Goal: Download file/media

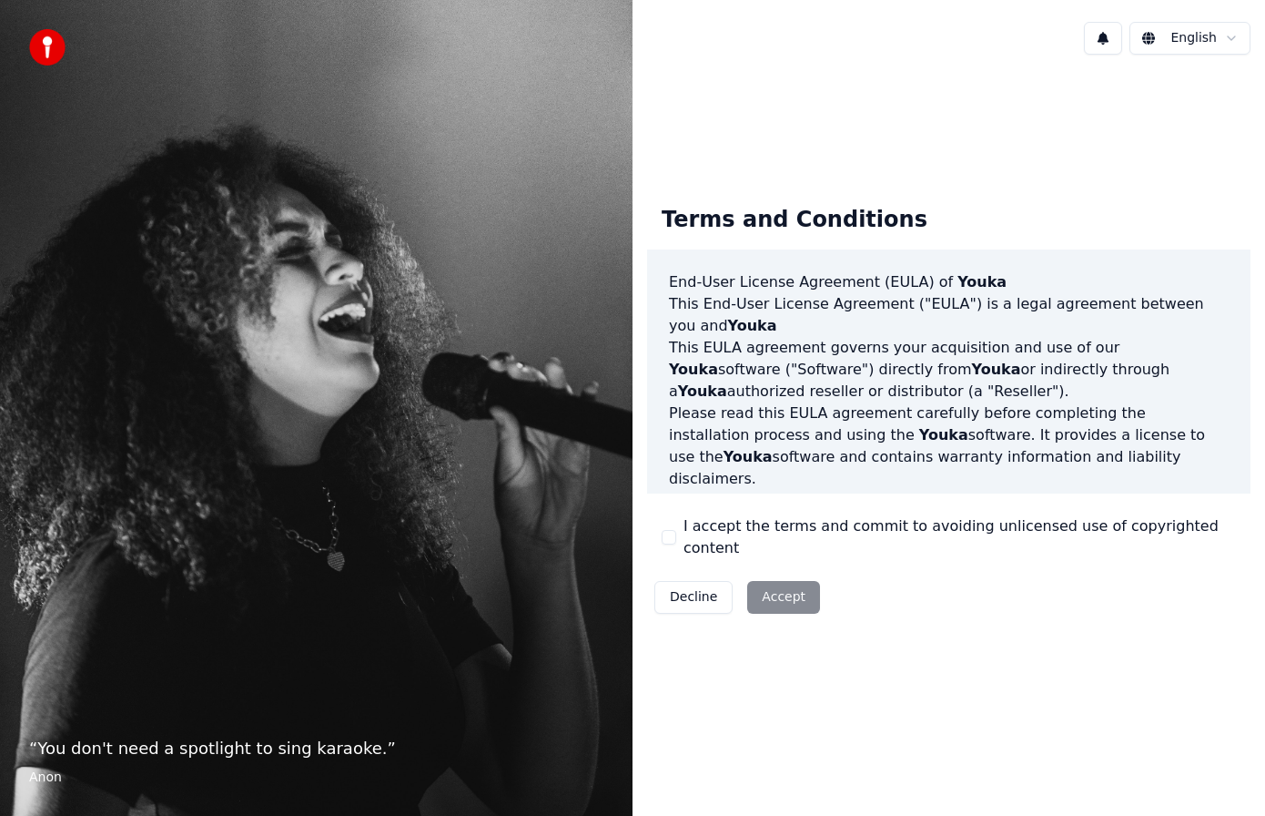
drag, startPoint x: 0, startPoint y: 0, endPoint x: 802, endPoint y: 563, distance: 980.0
click at [801, 573] on div "Decline Accept" at bounding box center [737, 596] width 180 height 47
click at [669, 535] on button "I accept the terms and commit to avoiding unlicensed use of copyrighted content" at bounding box center [669, 537] width 15 height 15
click at [786, 595] on button "Accept" at bounding box center [783, 597] width 73 height 33
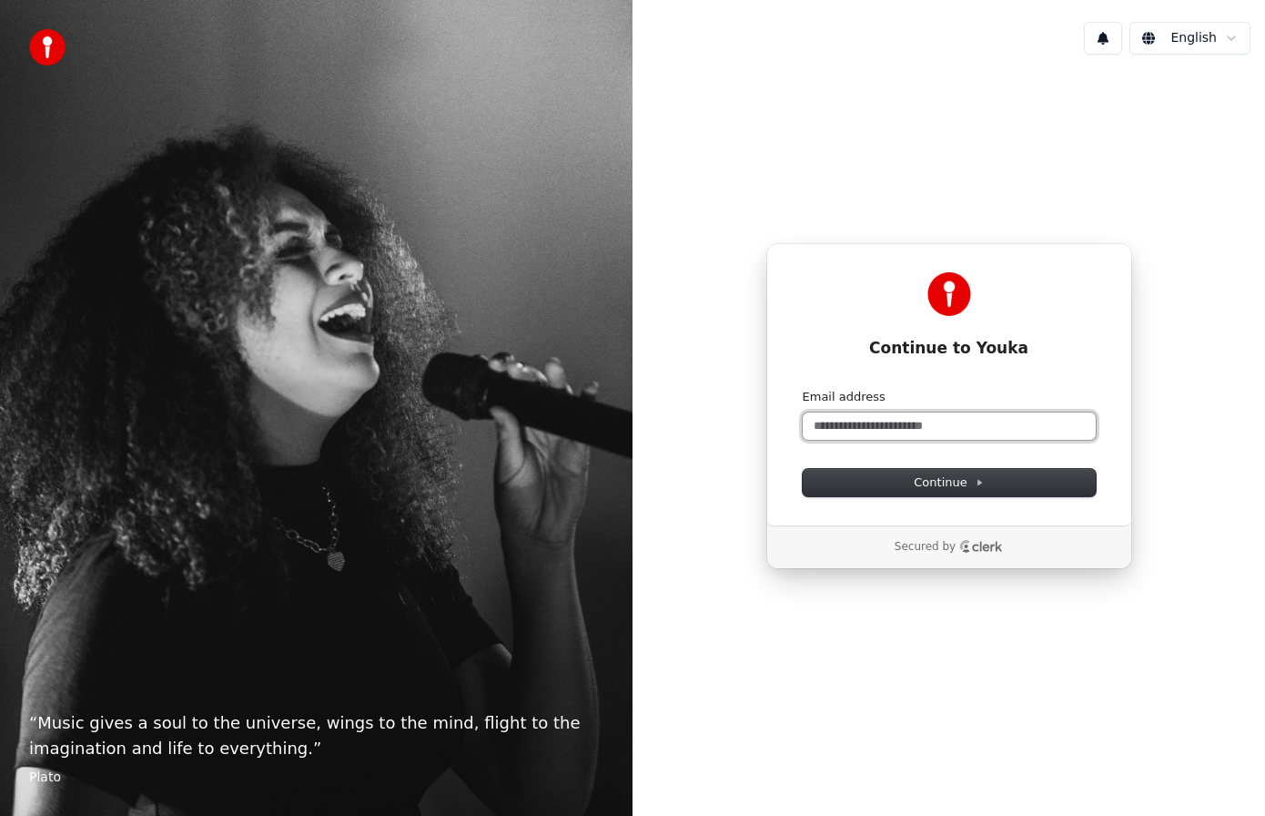
click at [1021, 432] on input "Email address" at bounding box center [949, 425] width 293 height 27
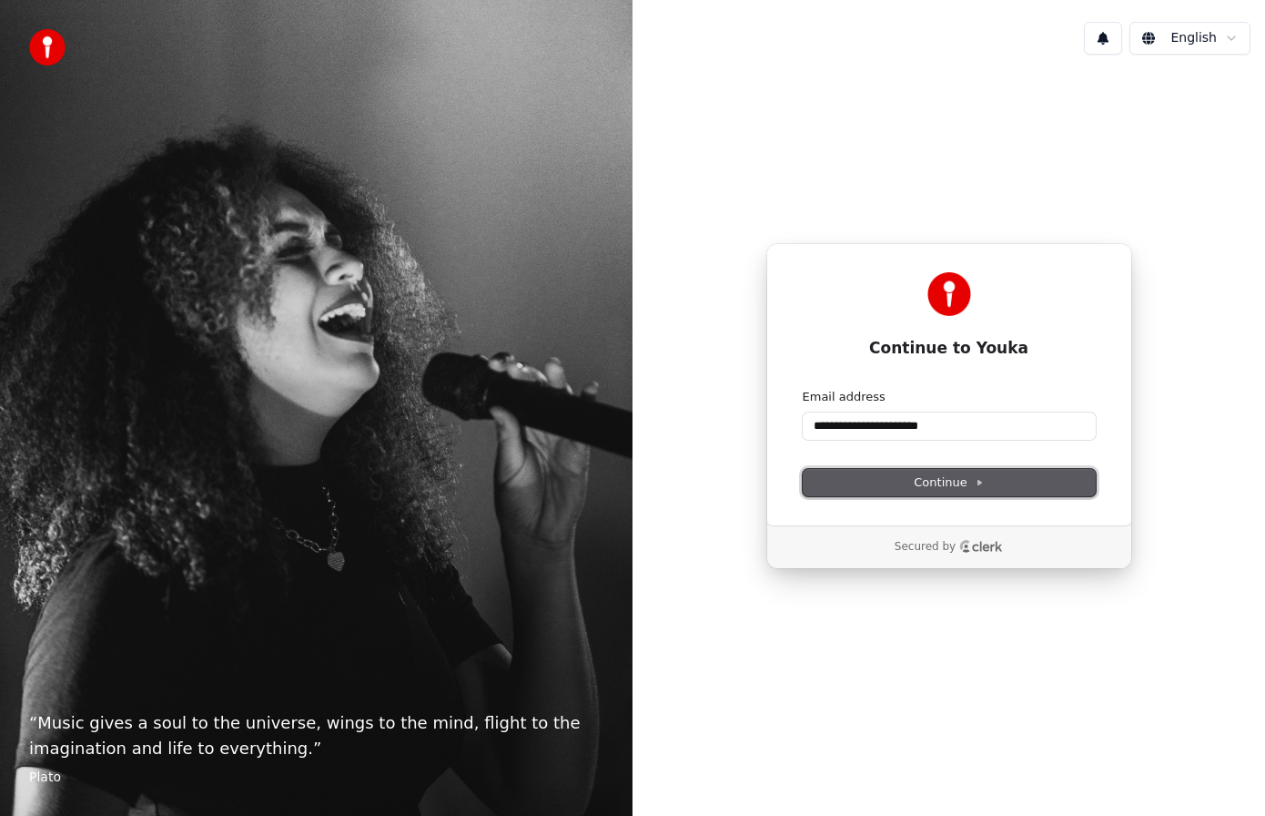
click at [951, 489] on span "Continue" at bounding box center [948, 482] width 69 height 16
type input "**********"
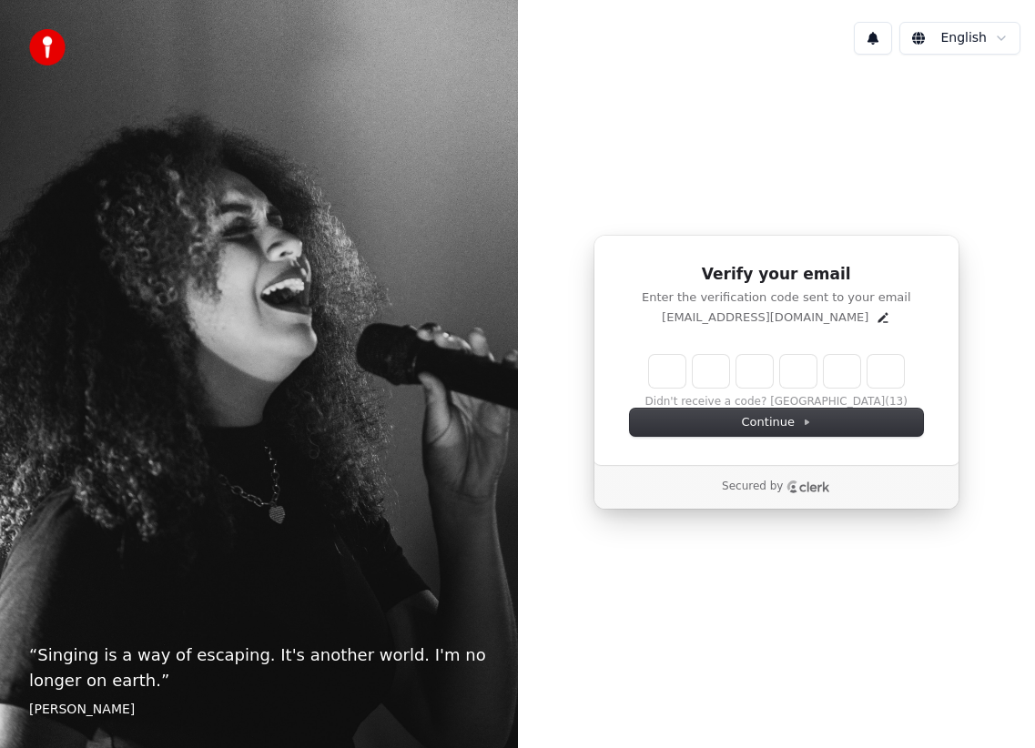
click at [667, 368] on input "Enter verification code" at bounding box center [776, 371] width 255 height 33
type input "******"
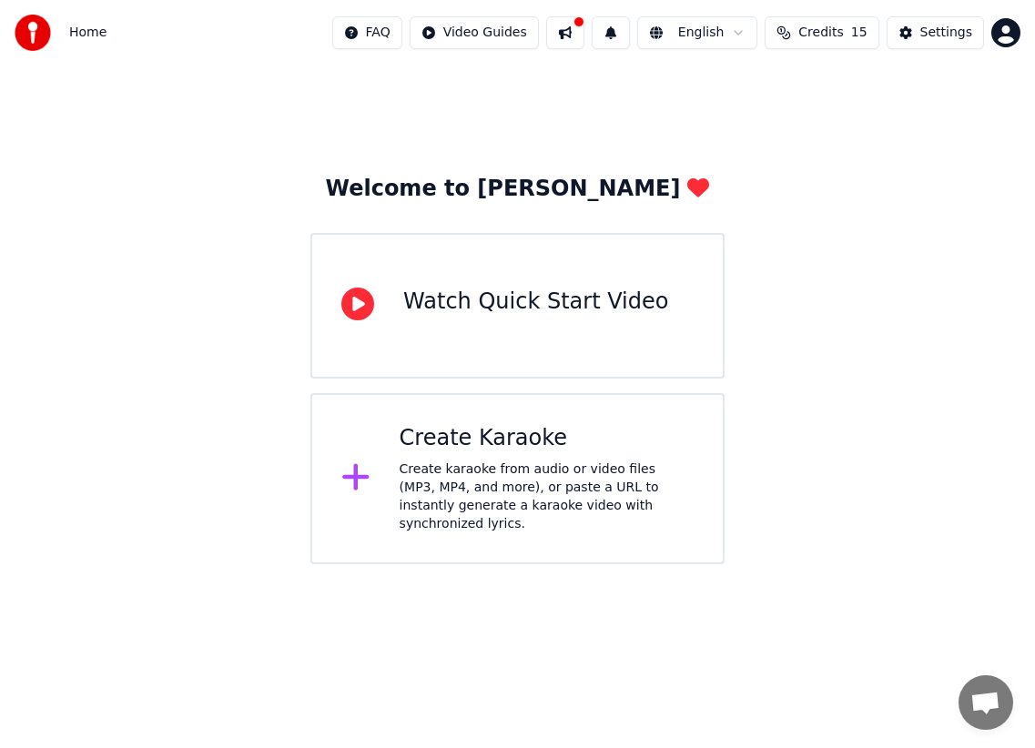
click at [485, 489] on div "Create karaoke from audio or video files (MP3, MP4, and more), or paste a URL t…" at bounding box center [547, 497] width 294 height 73
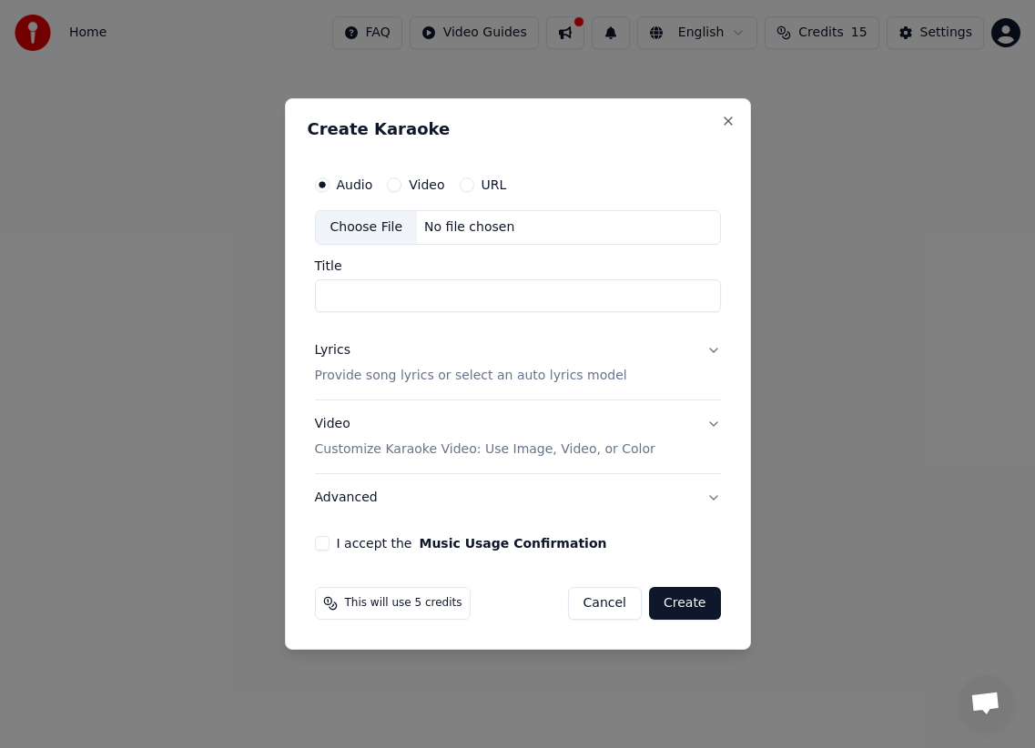
click at [466, 184] on button "URL" at bounding box center [467, 184] width 15 height 15
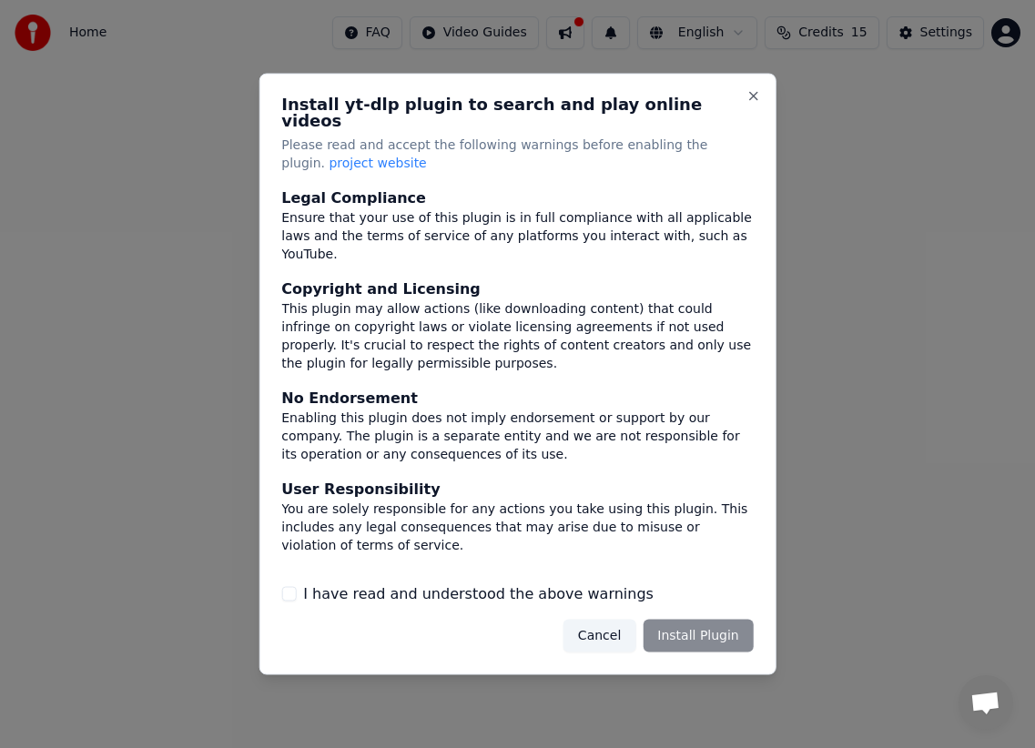
scroll to position [139, 0]
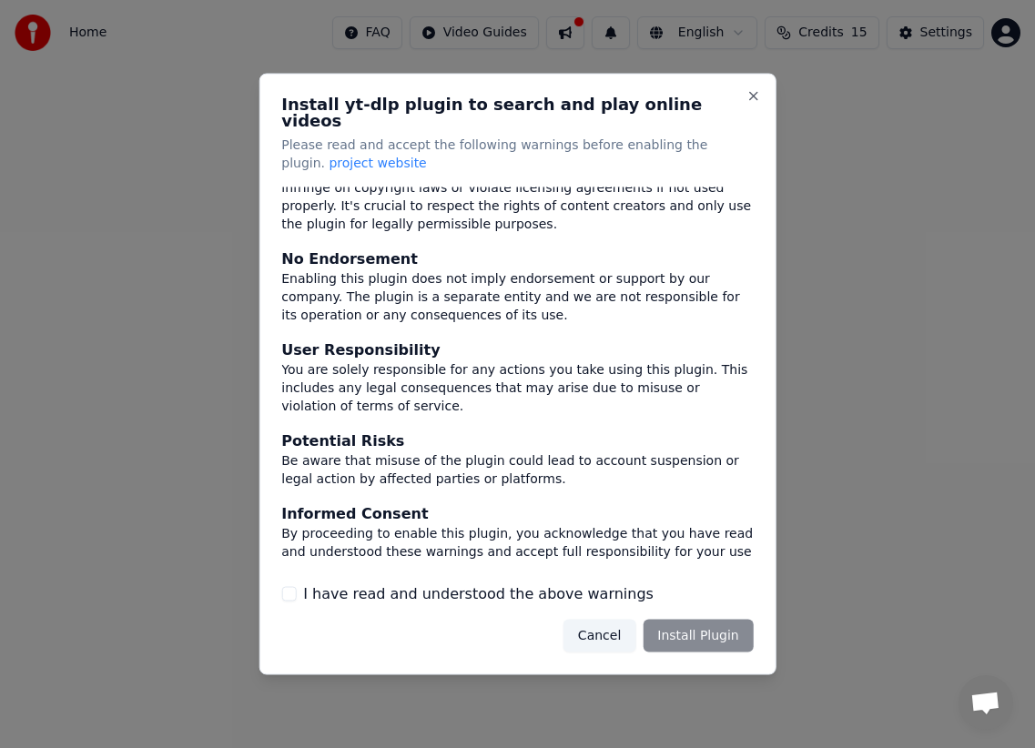
click at [291, 586] on button "I have read and understood the above warnings" at bounding box center [288, 593] width 15 height 15
click at [701, 630] on button "Install Plugin" at bounding box center [698, 635] width 110 height 33
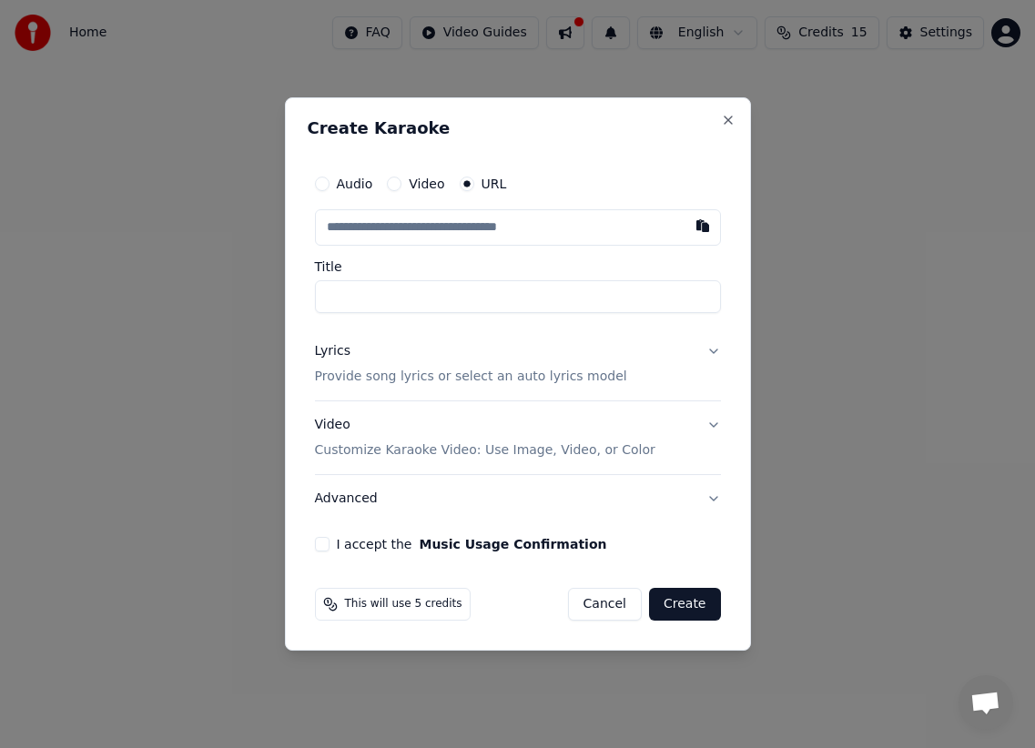
type input "**********"
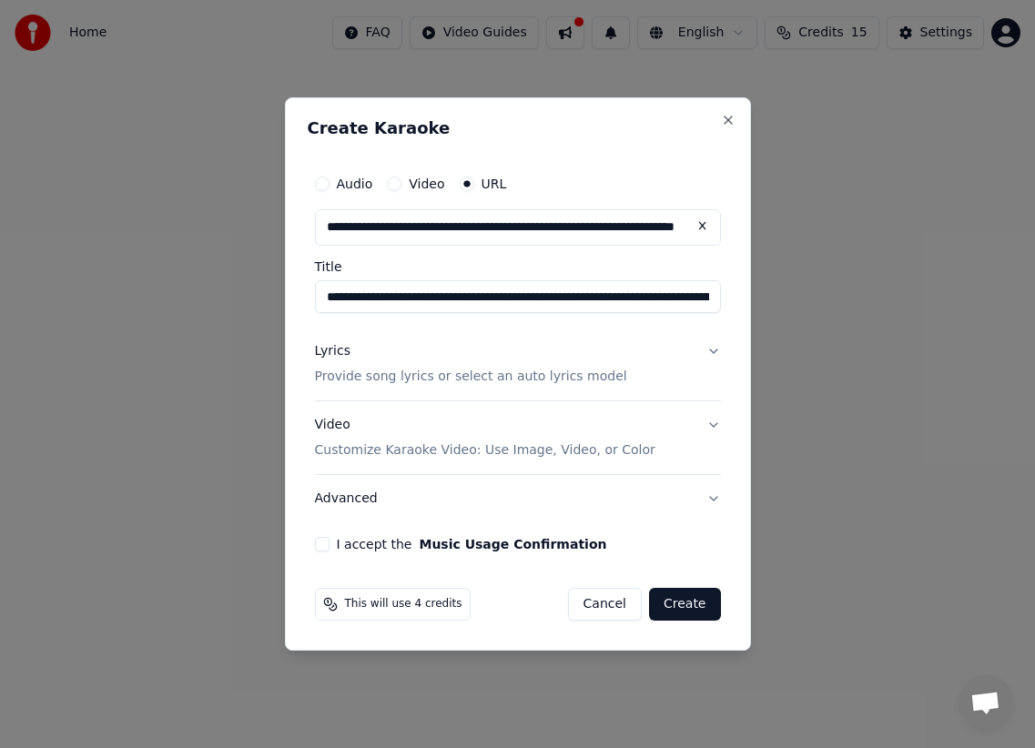
type input "**********"
click at [714, 351] on button "Lyrics Provide song lyrics or select an auto lyrics model" at bounding box center [518, 364] width 406 height 73
type input "**********"
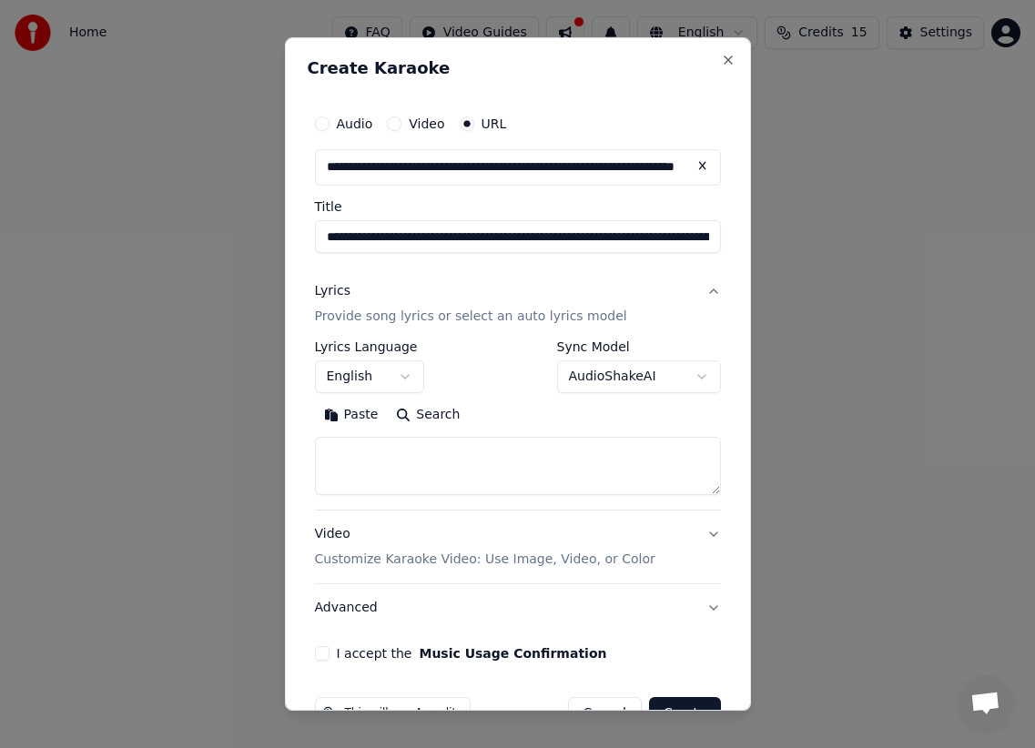
click at [401, 380] on button "English" at bounding box center [369, 376] width 109 height 33
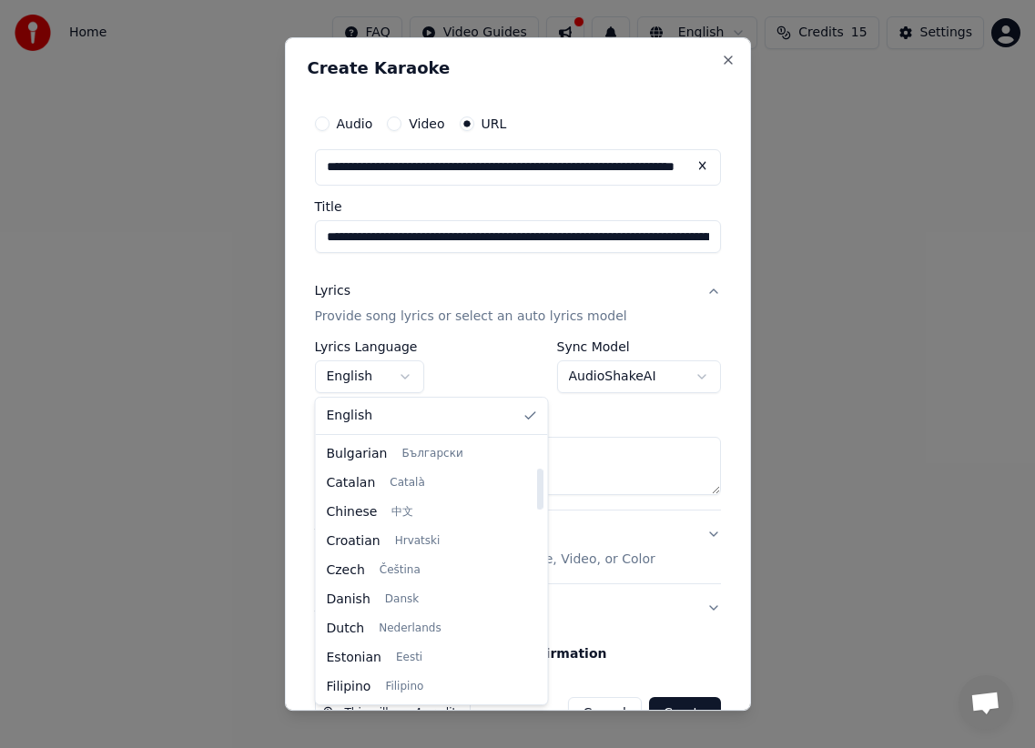
scroll to position [170, 0]
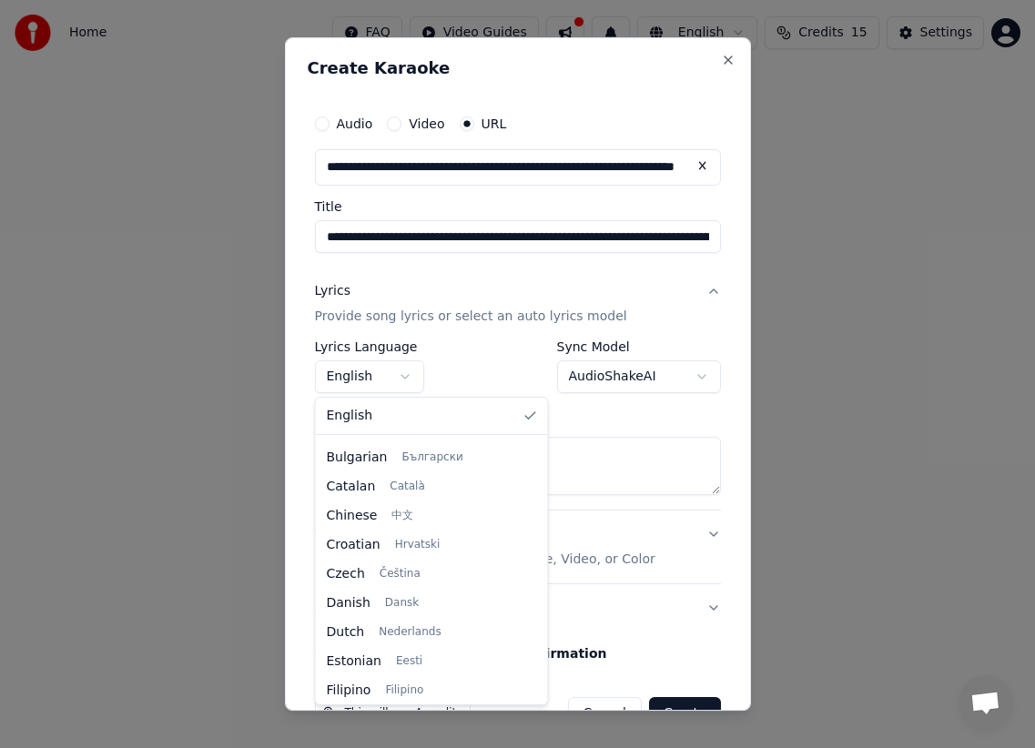
click at [727, 324] on body "**********" at bounding box center [517, 282] width 1035 height 564
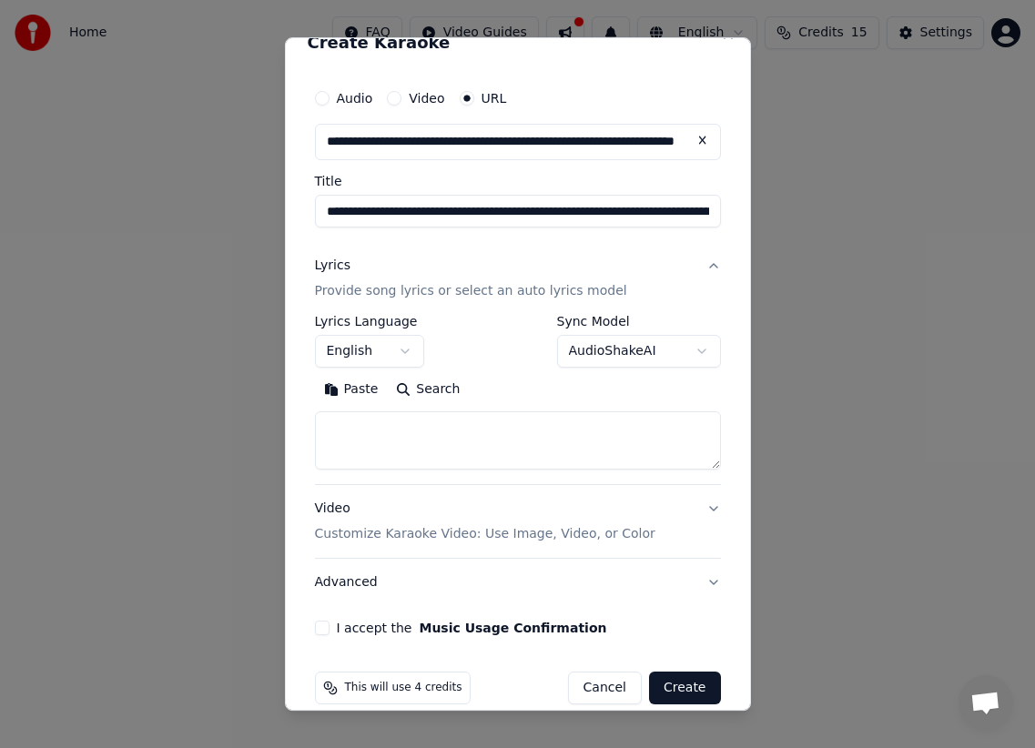
scroll to position [49, 0]
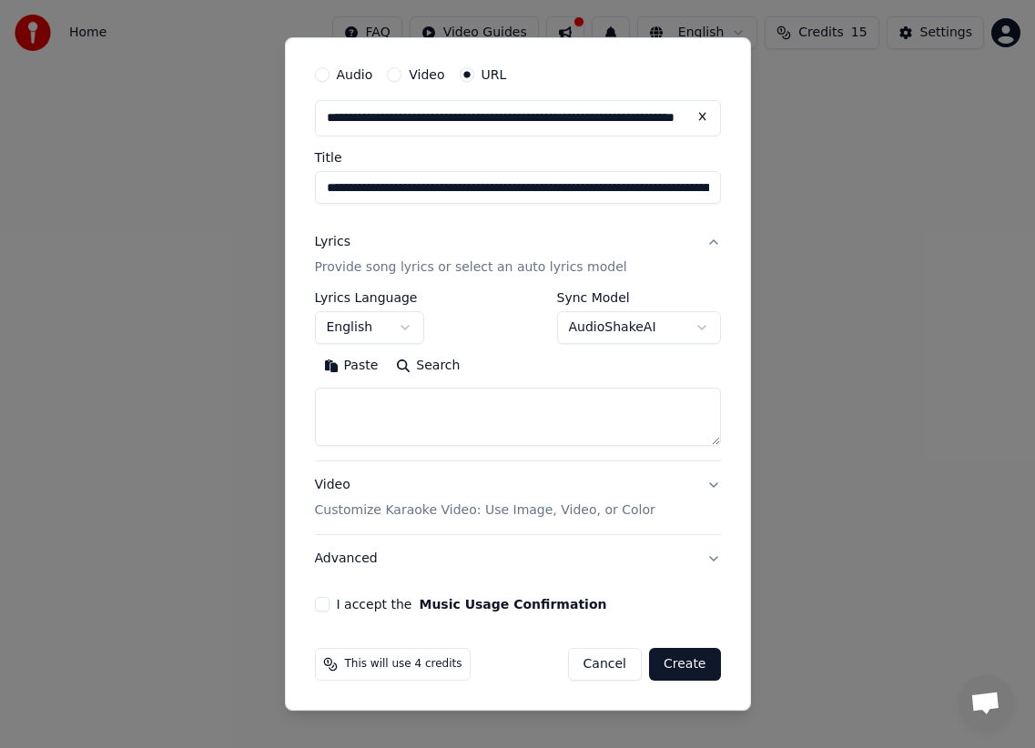
click at [322, 607] on button "I accept the Music Usage Confirmation" at bounding box center [322, 604] width 15 height 15
click at [704, 668] on button "Create" at bounding box center [685, 664] width 72 height 33
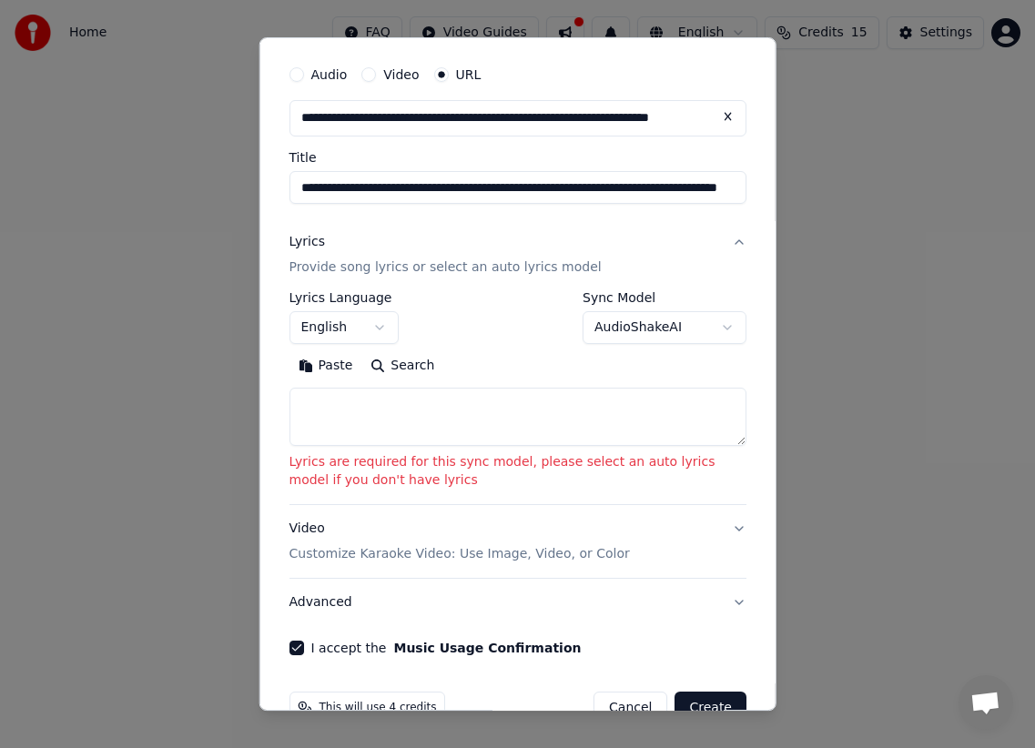
click at [388, 364] on button "Search" at bounding box center [402, 365] width 82 height 29
click at [390, 366] on button "Search" at bounding box center [402, 365] width 82 height 29
click at [330, 372] on button "Paste" at bounding box center [325, 365] width 73 height 29
type textarea "**********"
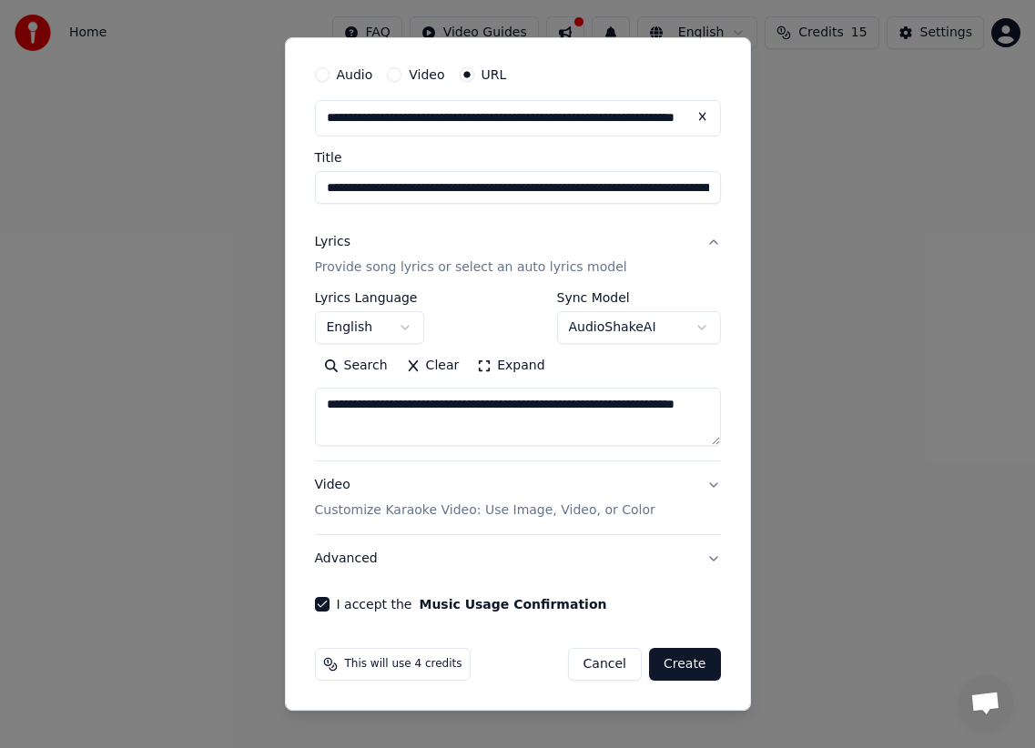
click at [685, 661] on button "Create" at bounding box center [685, 664] width 72 height 33
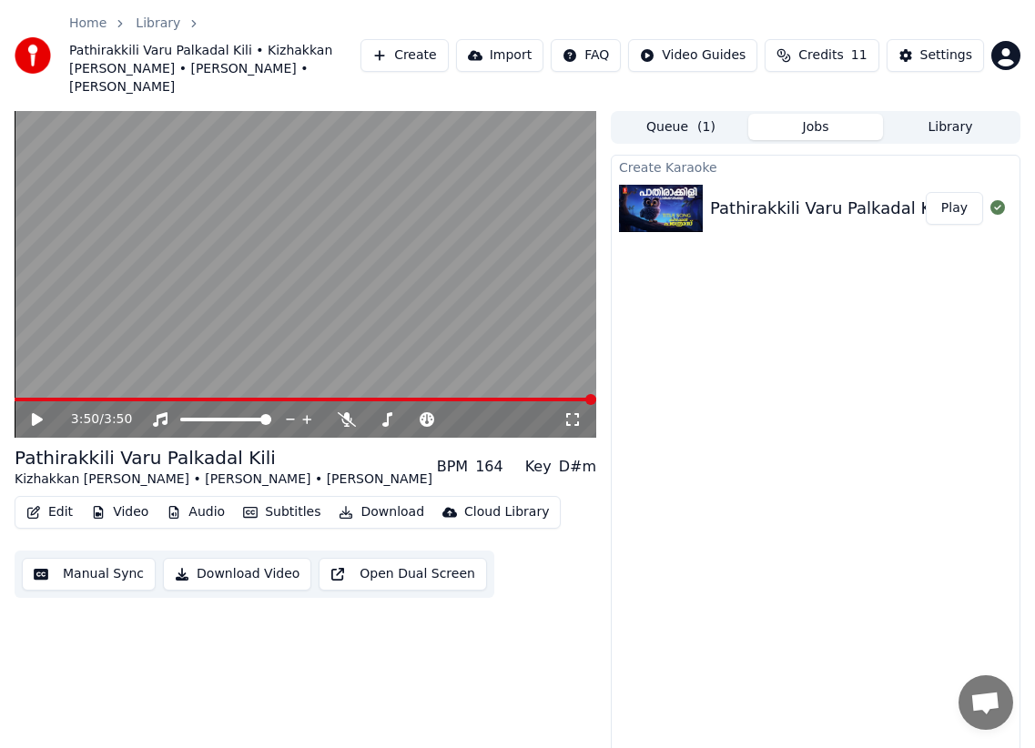
click at [151, 25] on link "Library" at bounding box center [158, 24] width 45 height 18
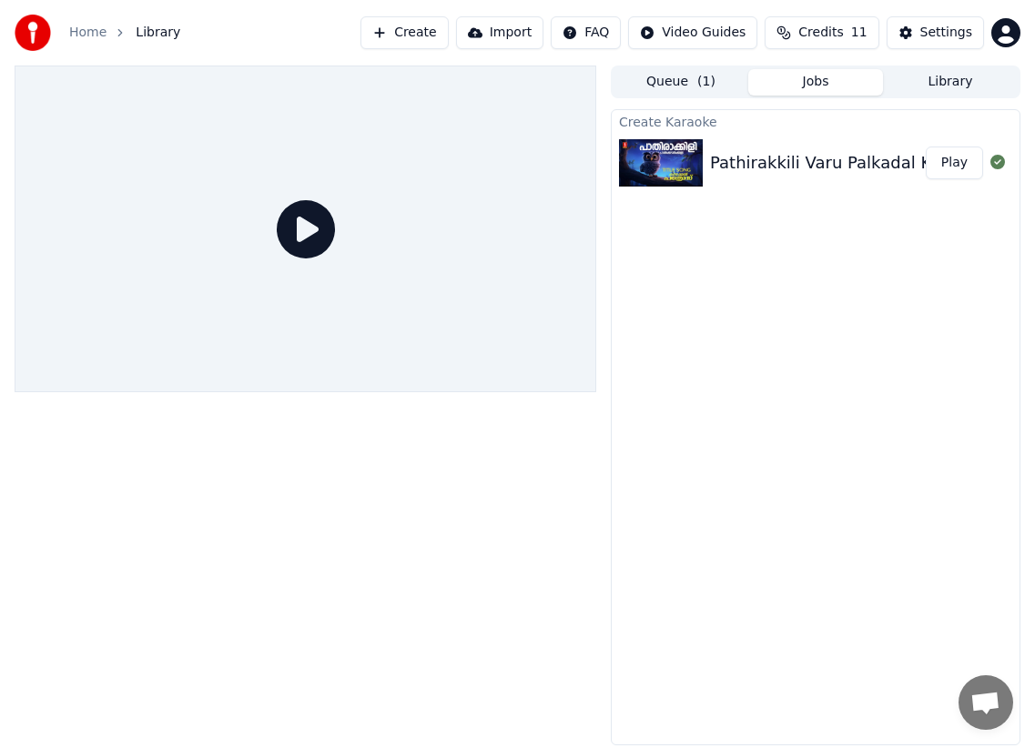
click at [91, 30] on link "Home" at bounding box center [87, 33] width 37 height 18
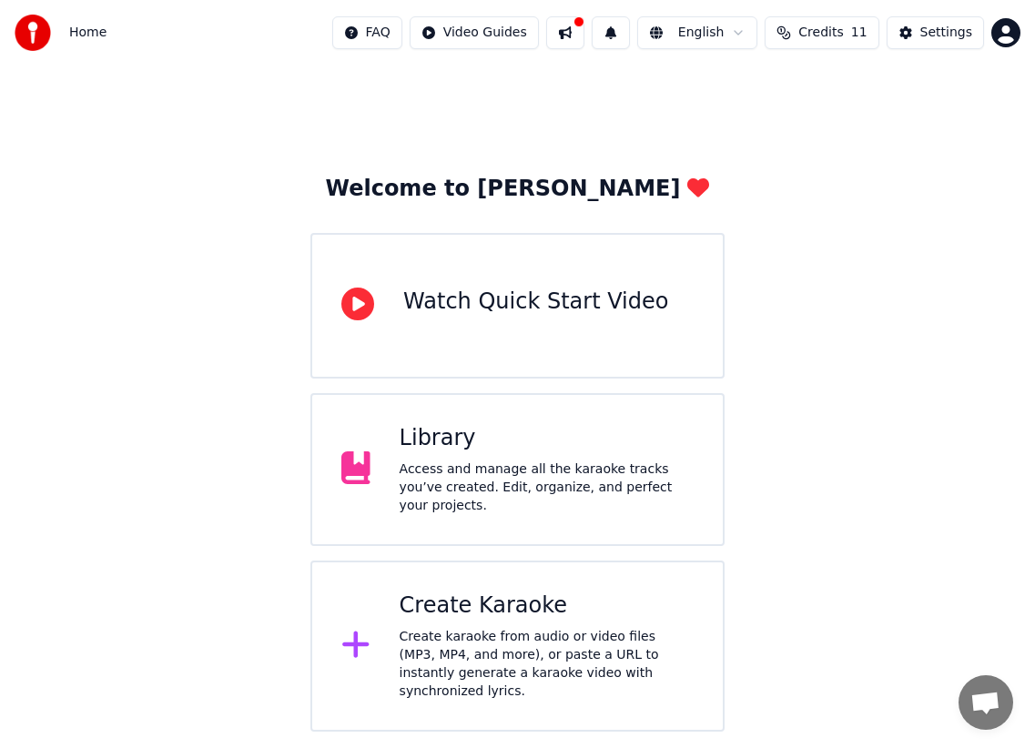
click at [427, 439] on div "Library" at bounding box center [547, 438] width 294 height 29
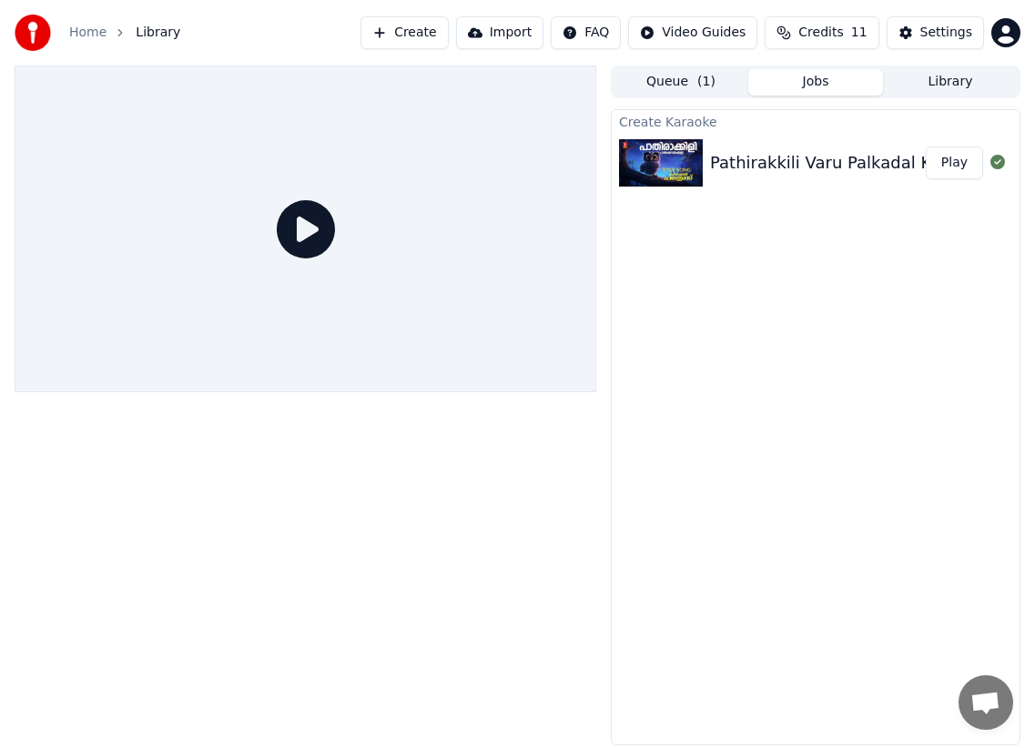
click at [305, 241] on icon at bounding box center [306, 229] width 58 height 58
click at [312, 228] on icon at bounding box center [306, 229] width 58 height 58
click at [961, 161] on button "Play" at bounding box center [954, 163] width 57 height 33
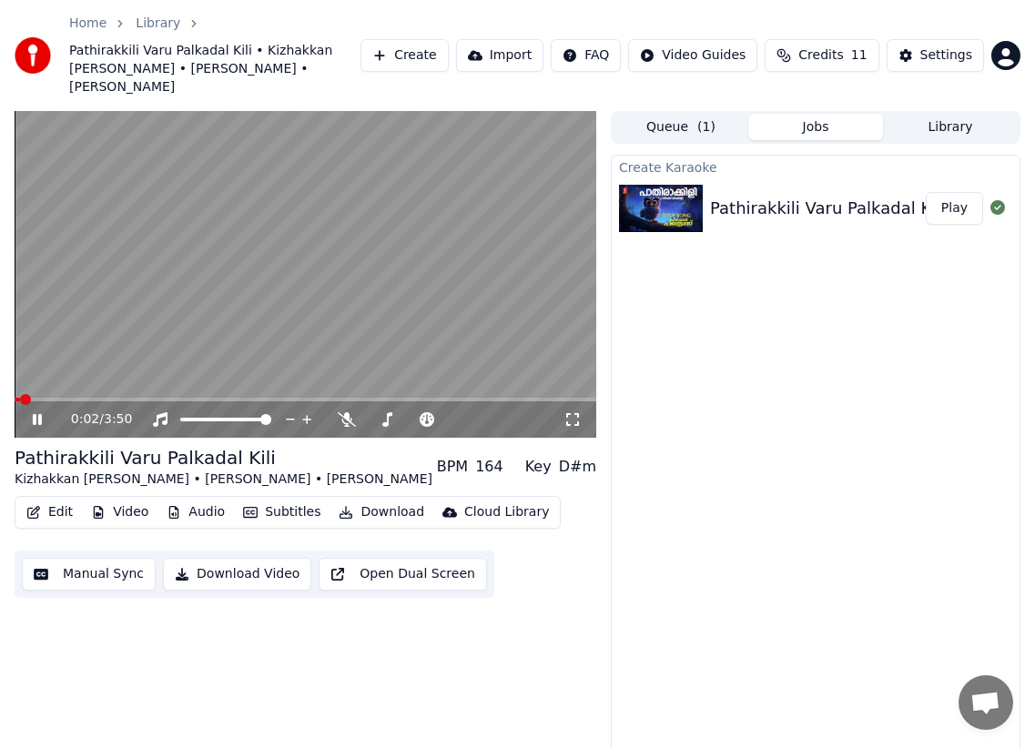
click at [382, 241] on video at bounding box center [306, 274] width 582 height 327
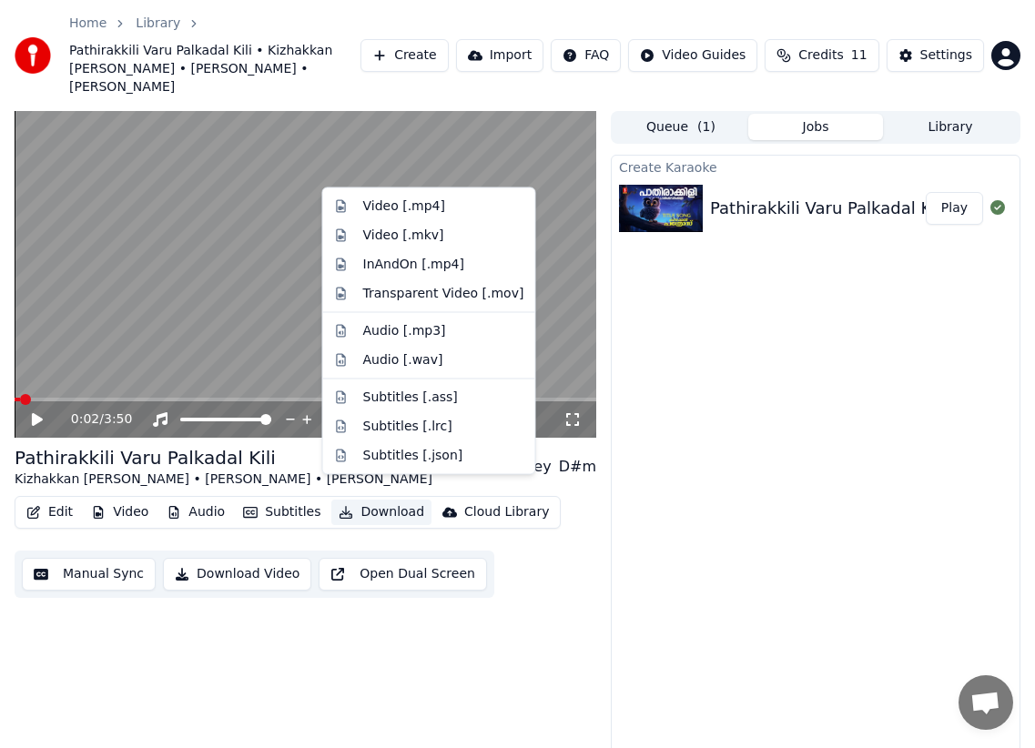
click at [376, 500] on button "Download" at bounding box center [381, 512] width 100 height 25
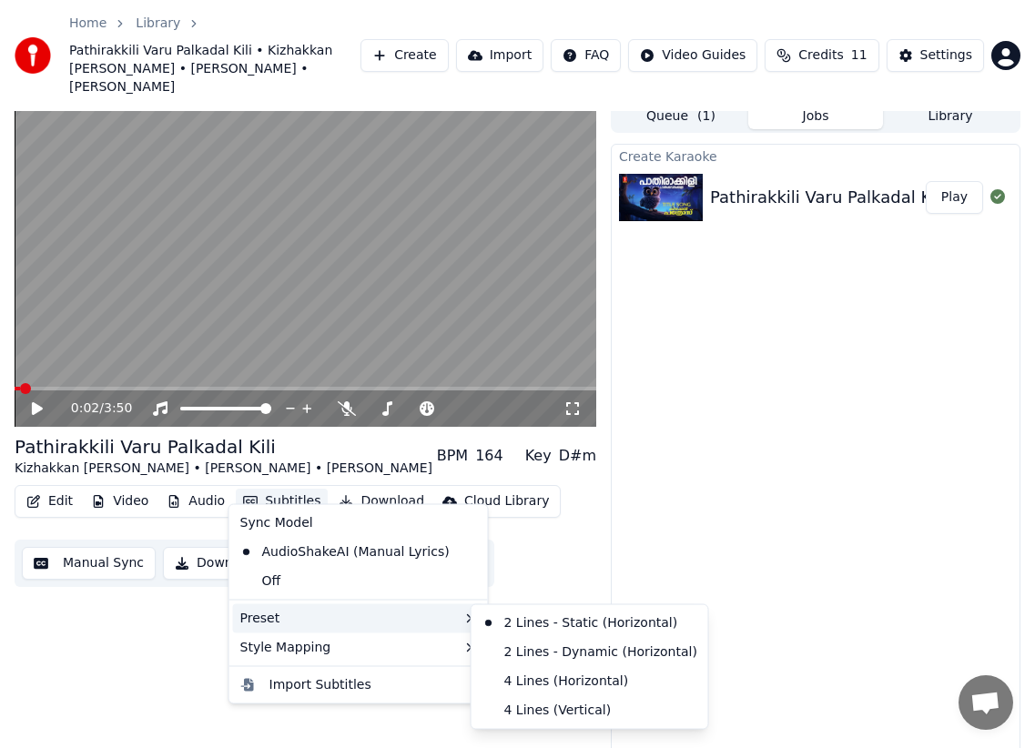
scroll to position [21, 0]
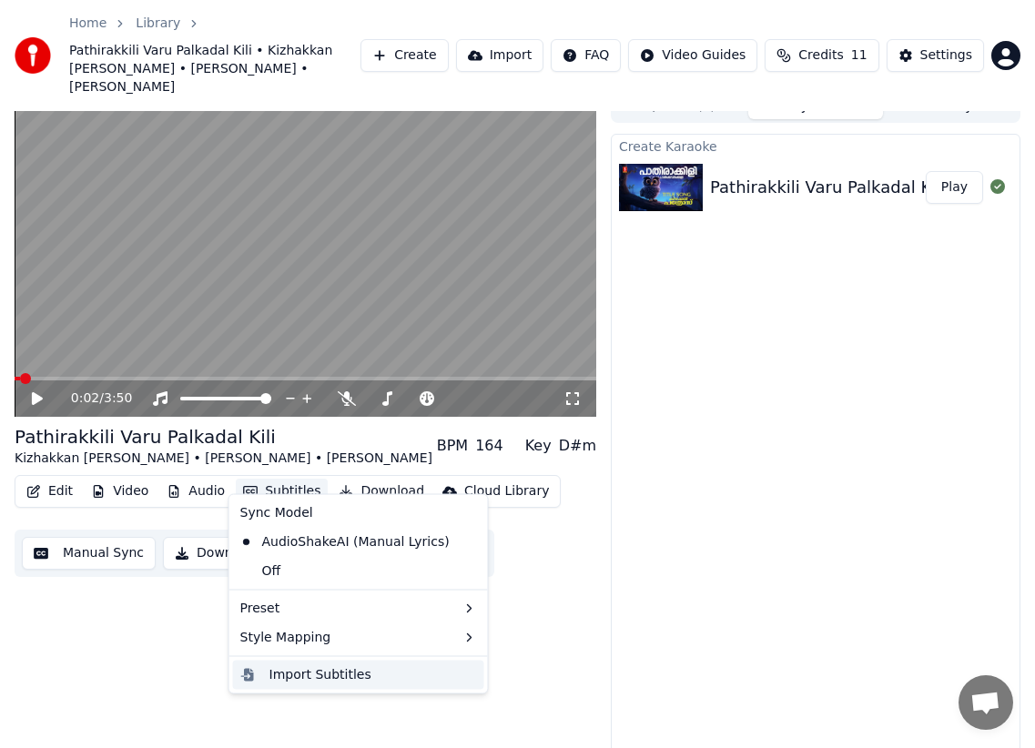
click at [332, 680] on div "Import Subtitles" at bounding box center [320, 674] width 102 height 18
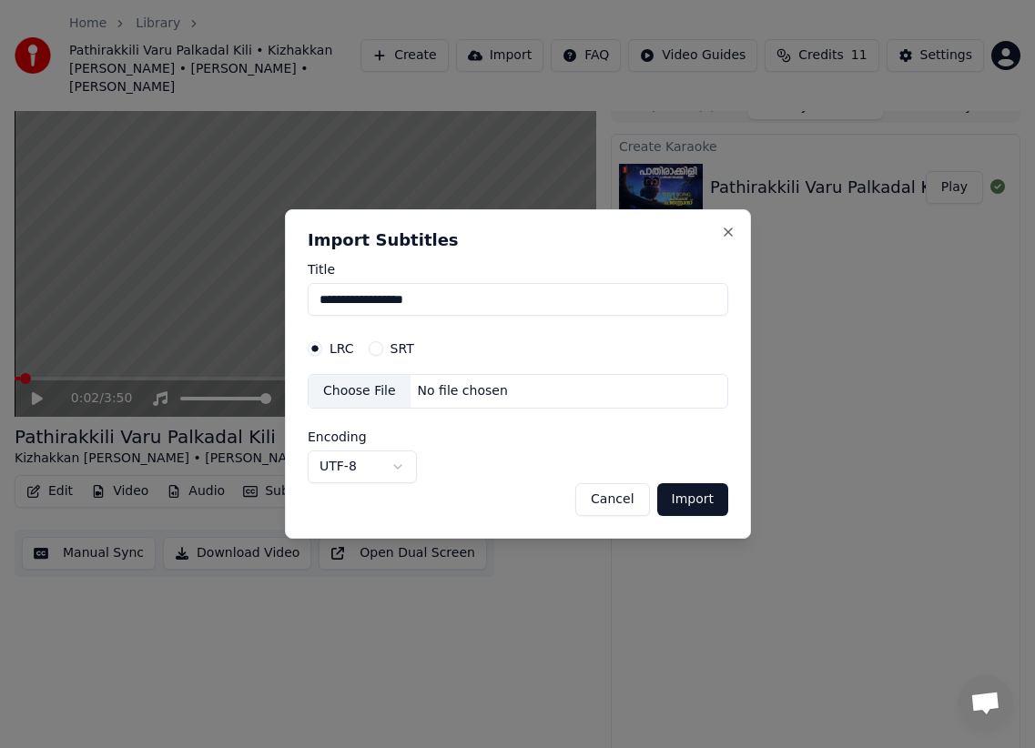
click at [612, 502] on button "Cancel" at bounding box center [612, 499] width 74 height 33
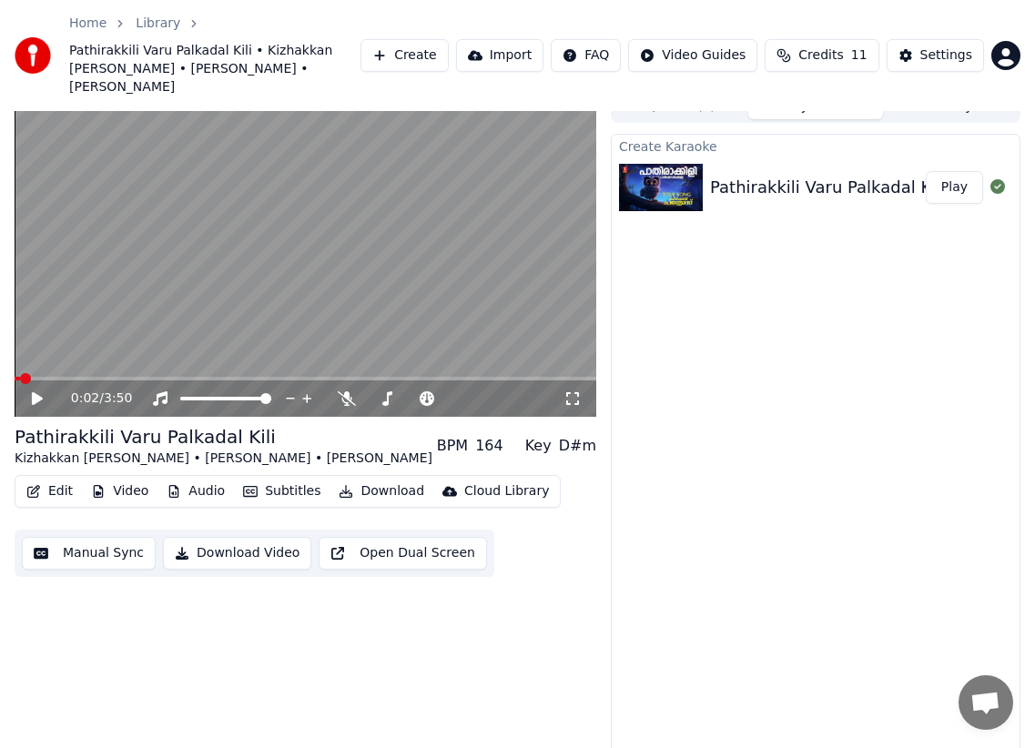
click at [384, 479] on button "Download" at bounding box center [381, 491] width 100 height 25
click at [261, 540] on button "Download Video" at bounding box center [237, 553] width 148 height 33
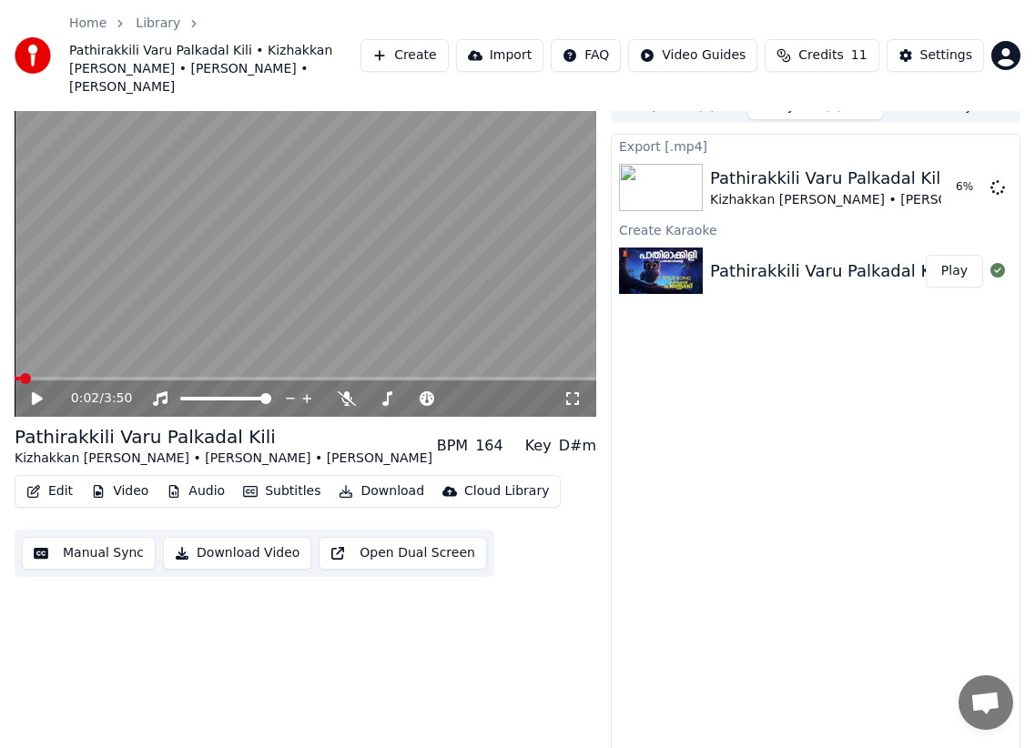
click at [239, 537] on button "Download Video" at bounding box center [237, 553] width 148 height 33
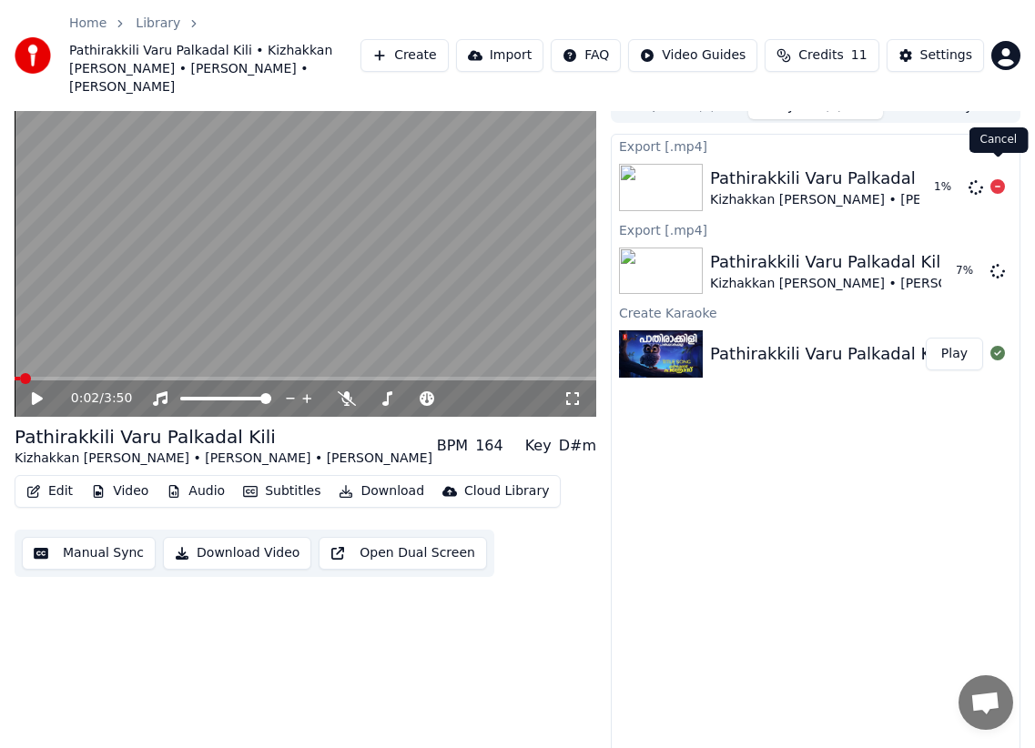
click at [1003, 179] on icon at bounding box center [997, 186] width 15 height 15
click at [1002, 263] on icon at bounding box center [997, 270] width 15 height 15
click at [380, 479] on button "Download" at bounding box center [381, 491] width 100 height 25
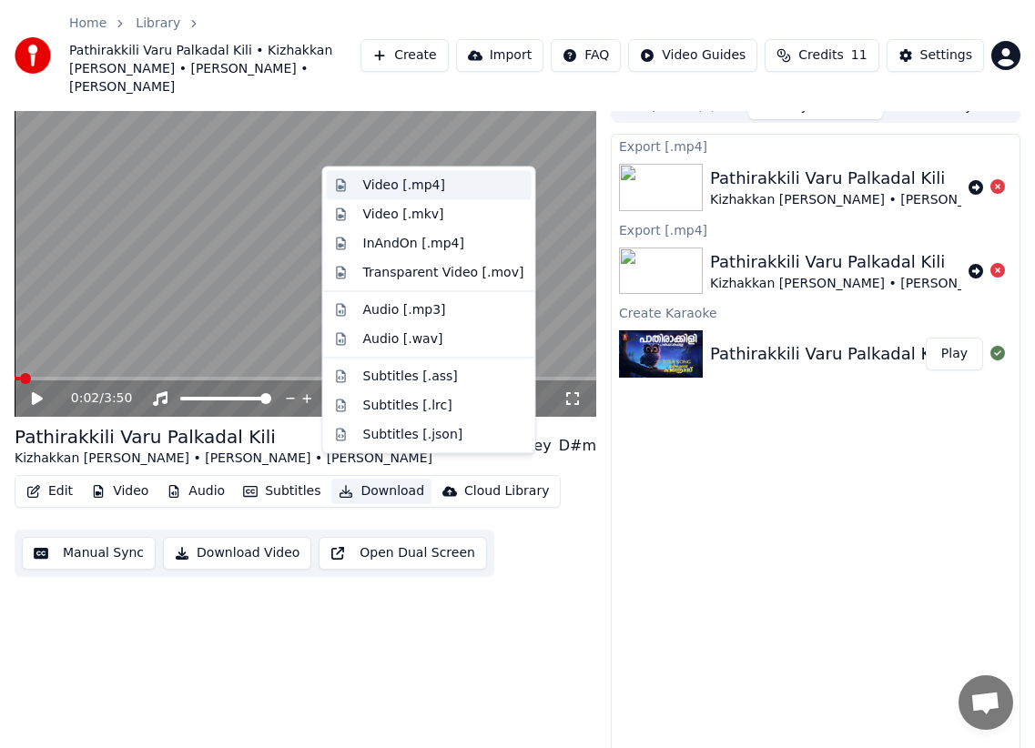
click at [384, 184] on div "Video [.mp4]" at bounding box center [404, 186] width 82 height 18
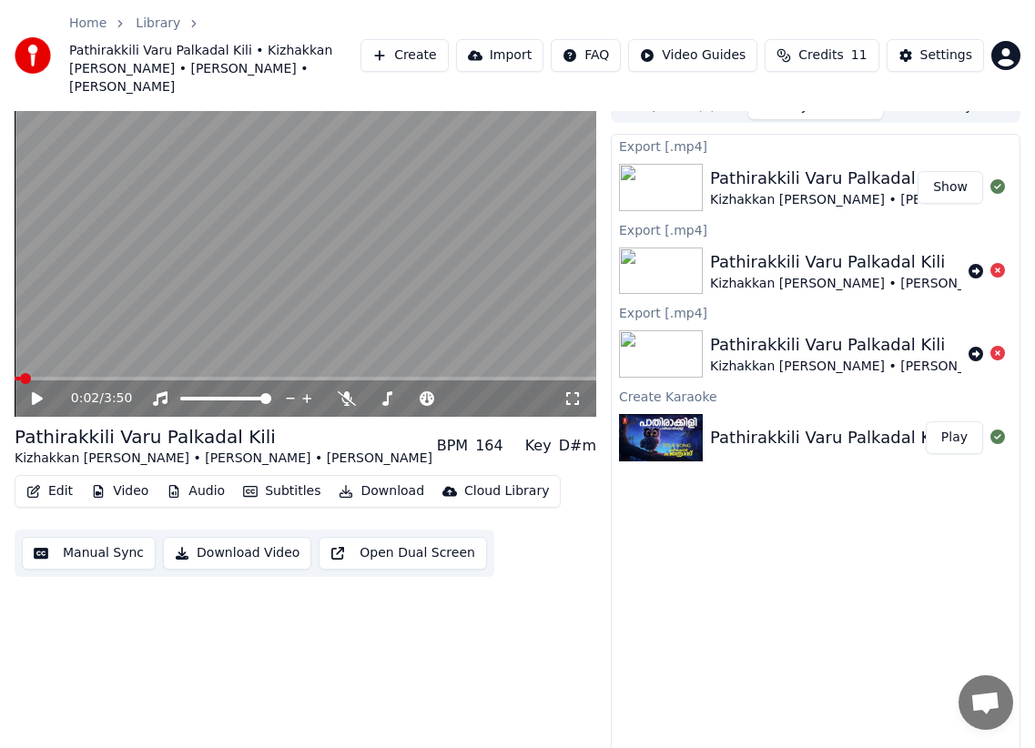
click at [873, 169] on div "Pathirakkili Varu Palkadal Kili" at bounding box center [919, 178] width 418 height 25
click at [998, 263] on icon at bounding box center [997, 270] width 15 height 15
click at [654, 166] on img at bounding box center [661, 187] width 84 height 47
click at [949, 171] on button "Show" at bounding box center [950, 187] width 66 height 33
